Goal: Obtain resource: Download file/media

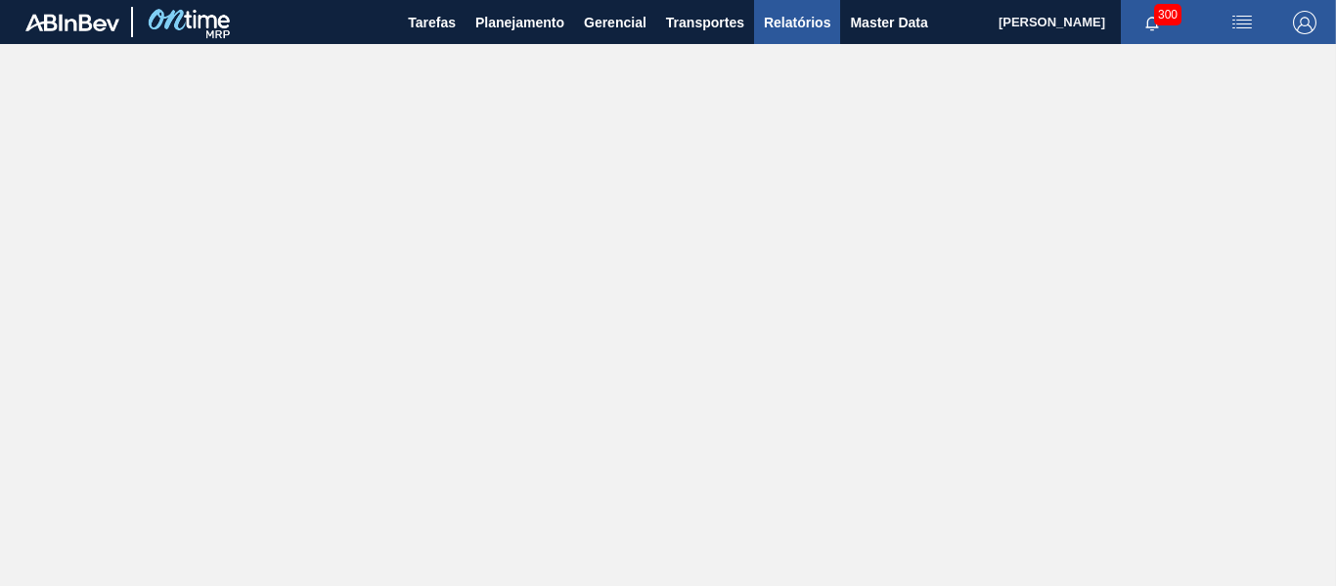
click at [799, 26] on span "Relatórios" at bounding box center [797, 22] width 66 height 23
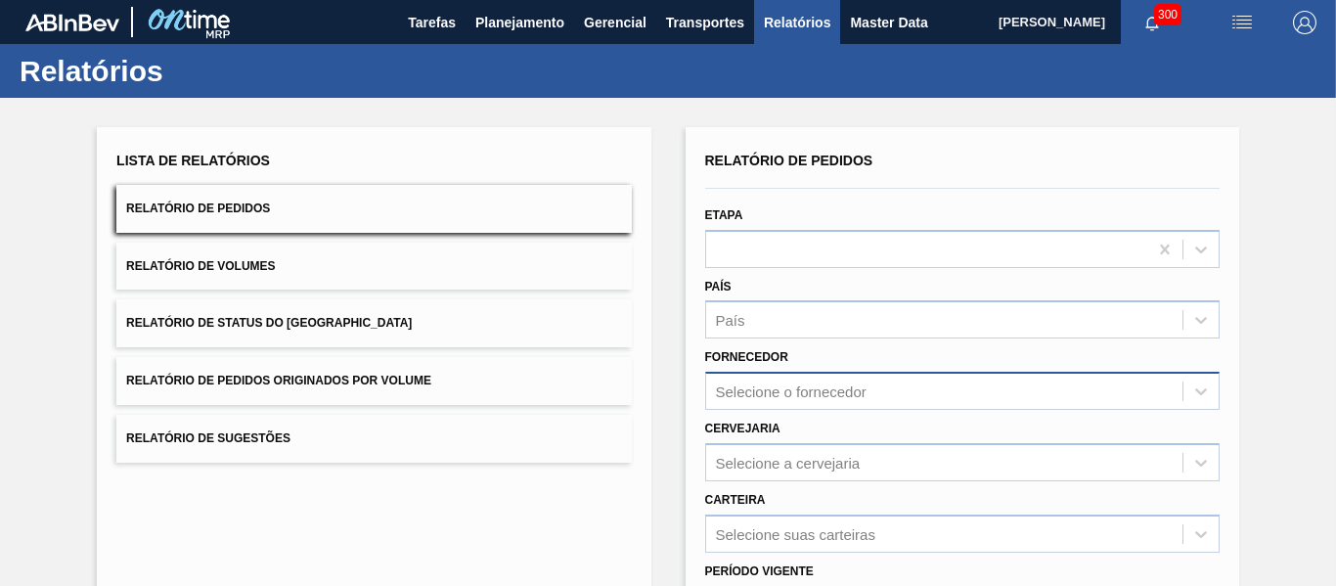
click at [772, 394] on div "Selecione o fornecedor" at bounding box center [962, 391] width 514 height 38
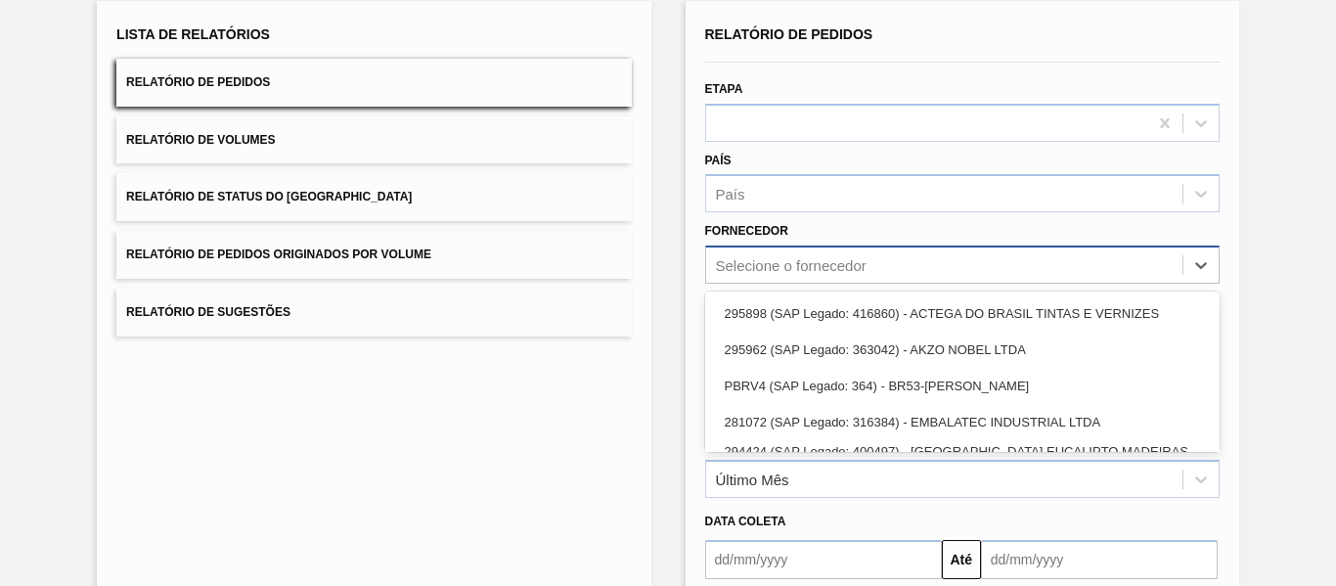
scroll to position [133, 0]
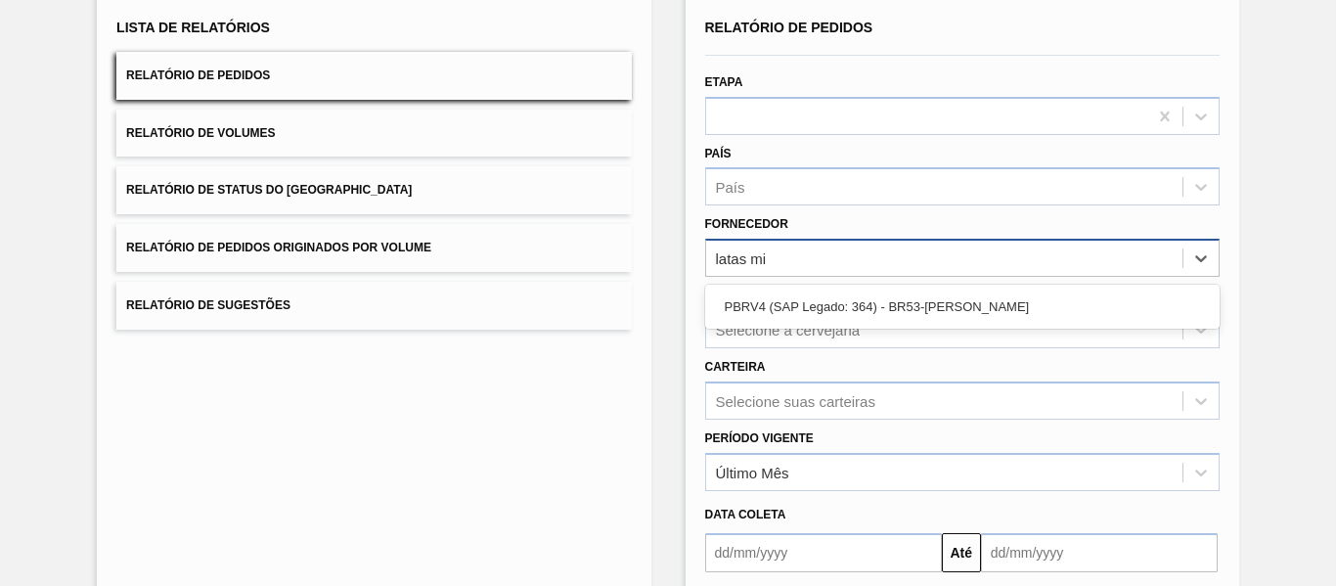
type input "latas min"
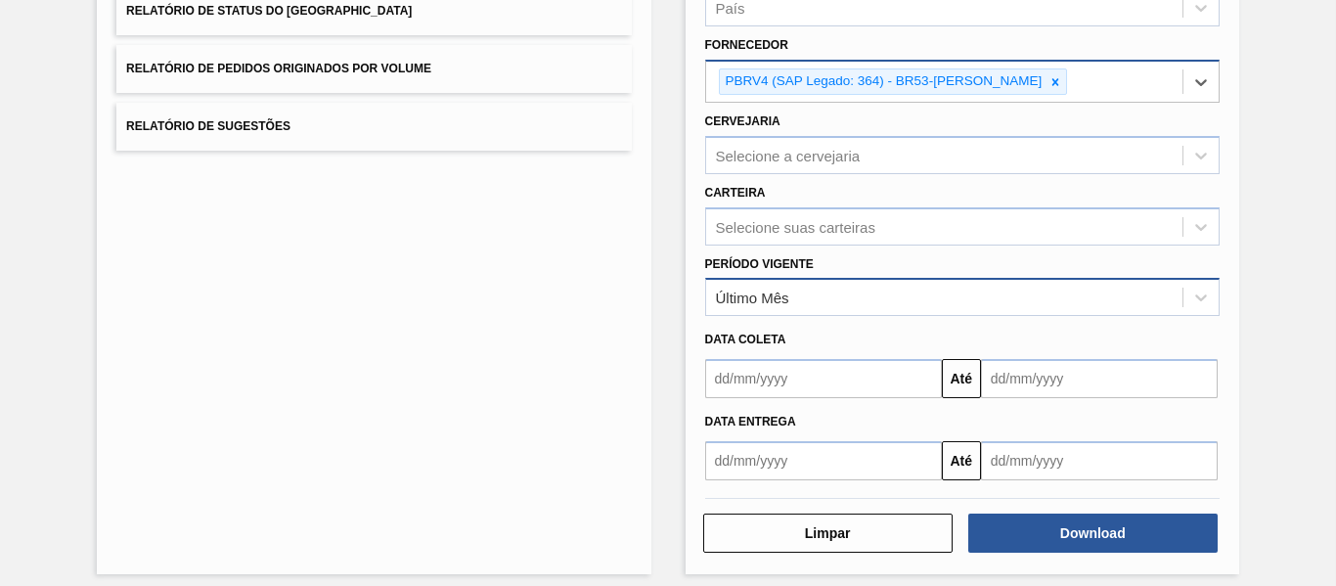
scroll to position [325, 0]
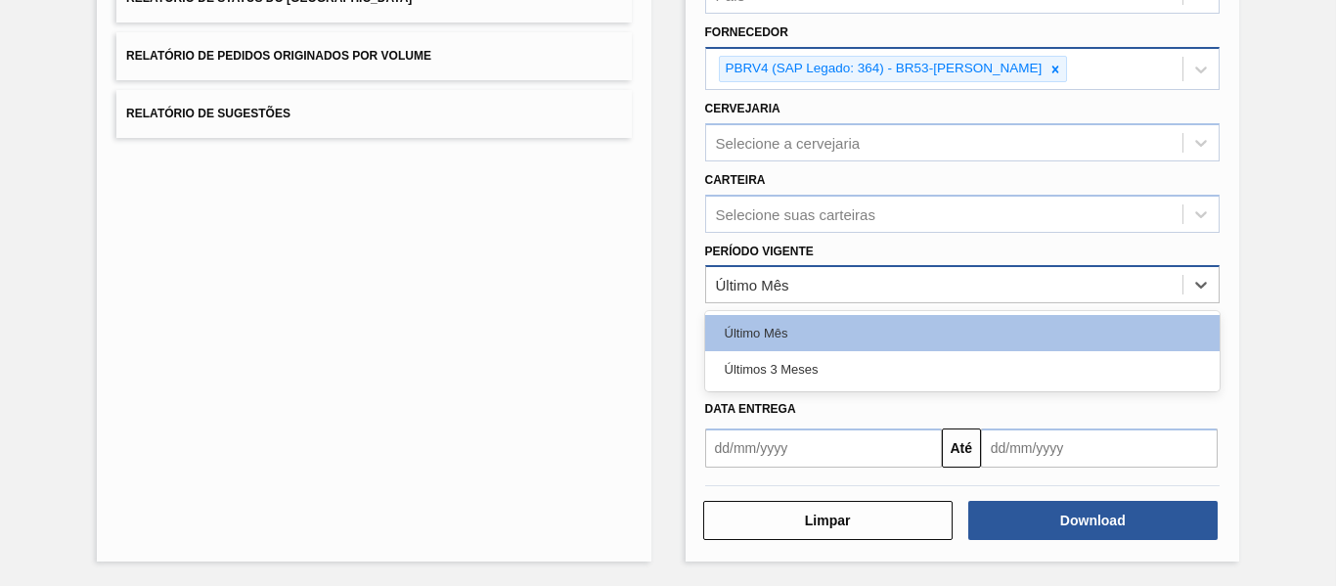
click at [804, 281] on div "Último Mês" at bounding box center [944, 285] width 476 height 28
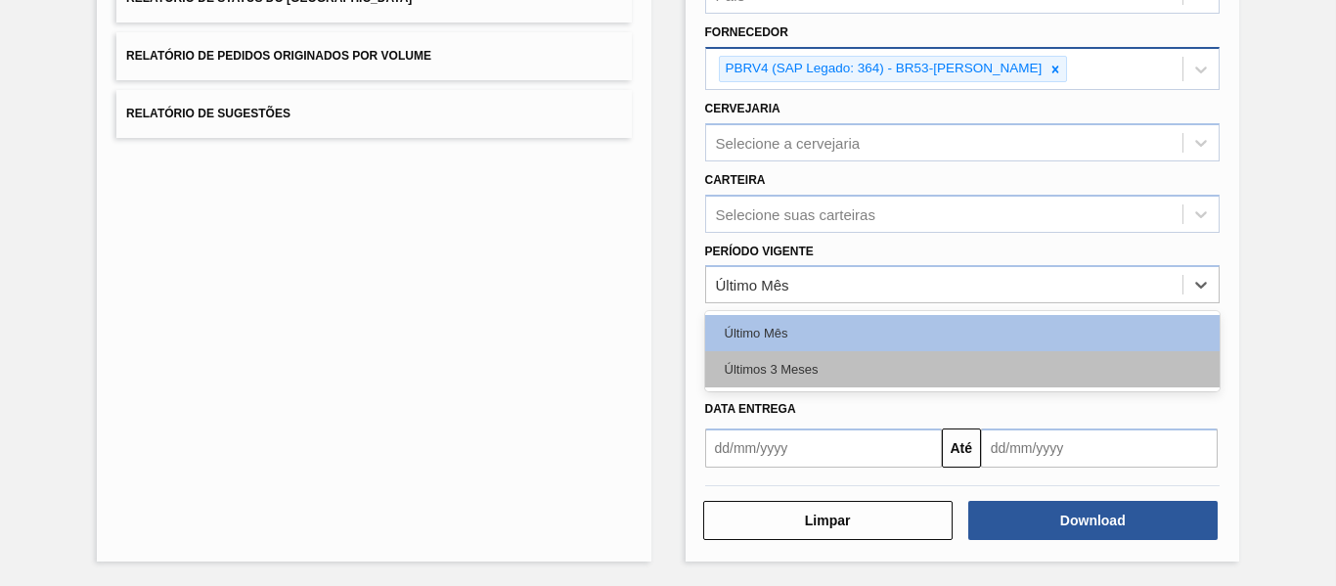
click at [789, 364] on div "Últimos 3 Meses" at bounding box center [962, 369] width 514 height 36
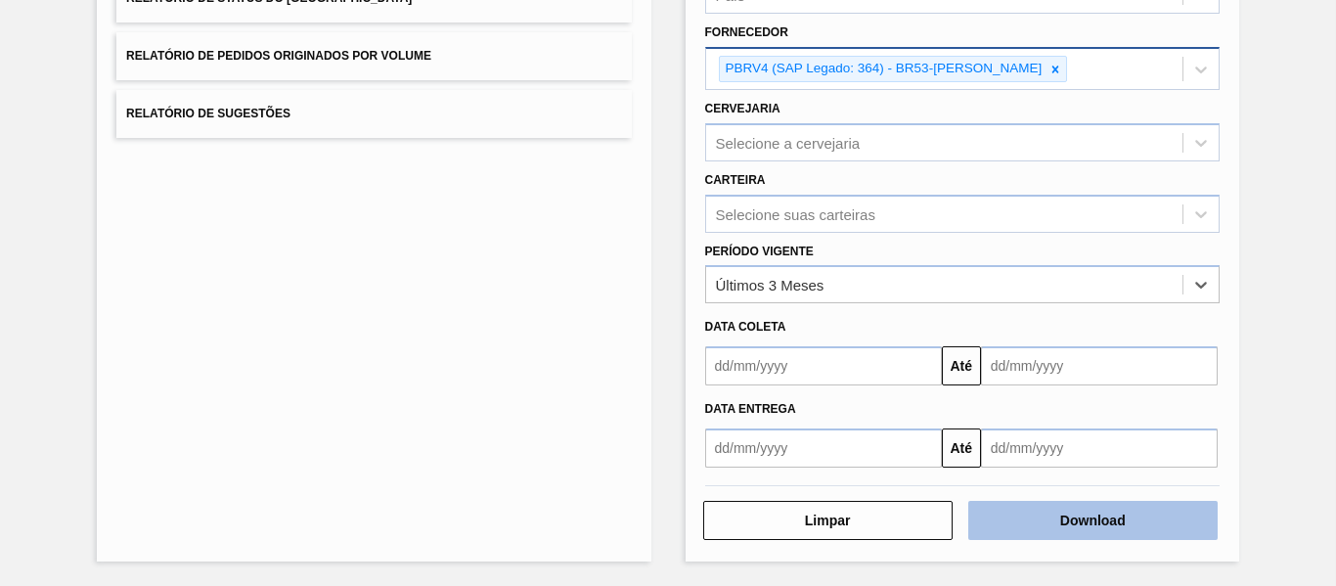
click at [1046, 530] on button "Download" at bounding box center [1092, 520] width 249 height 39
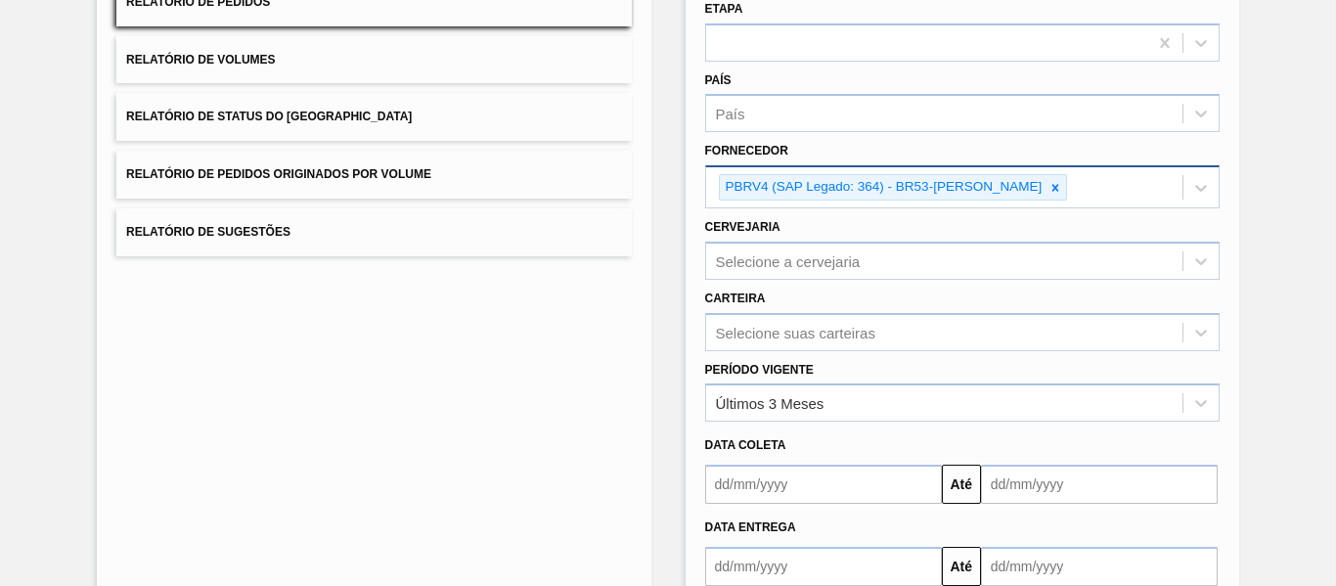
scroll to position [0, 0]
